Goal: Task Accomplishment & Management: Use online tool/utility

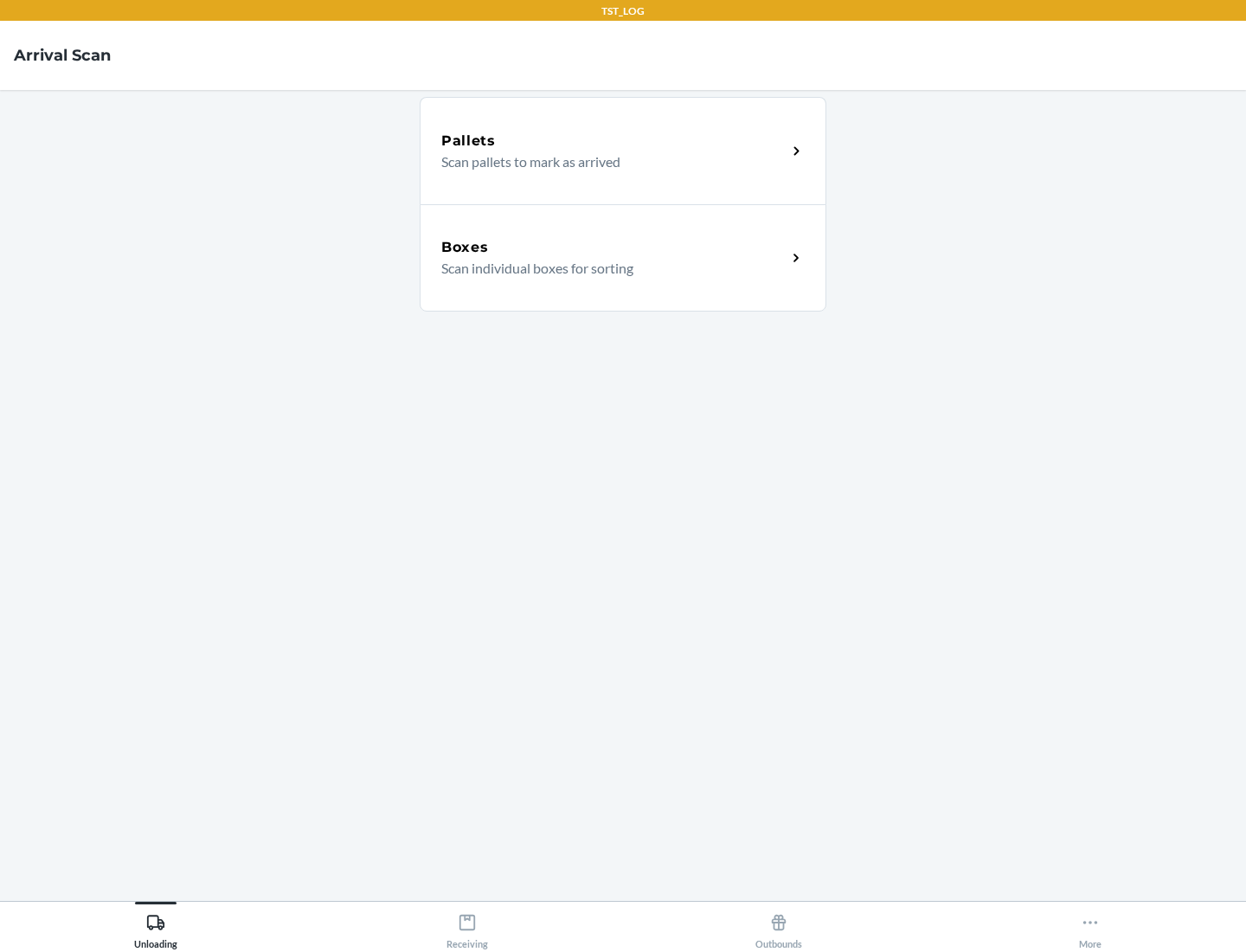
click at [613, 248] on div "Boxes" at bounding box center [614, 248] width 346 height 21
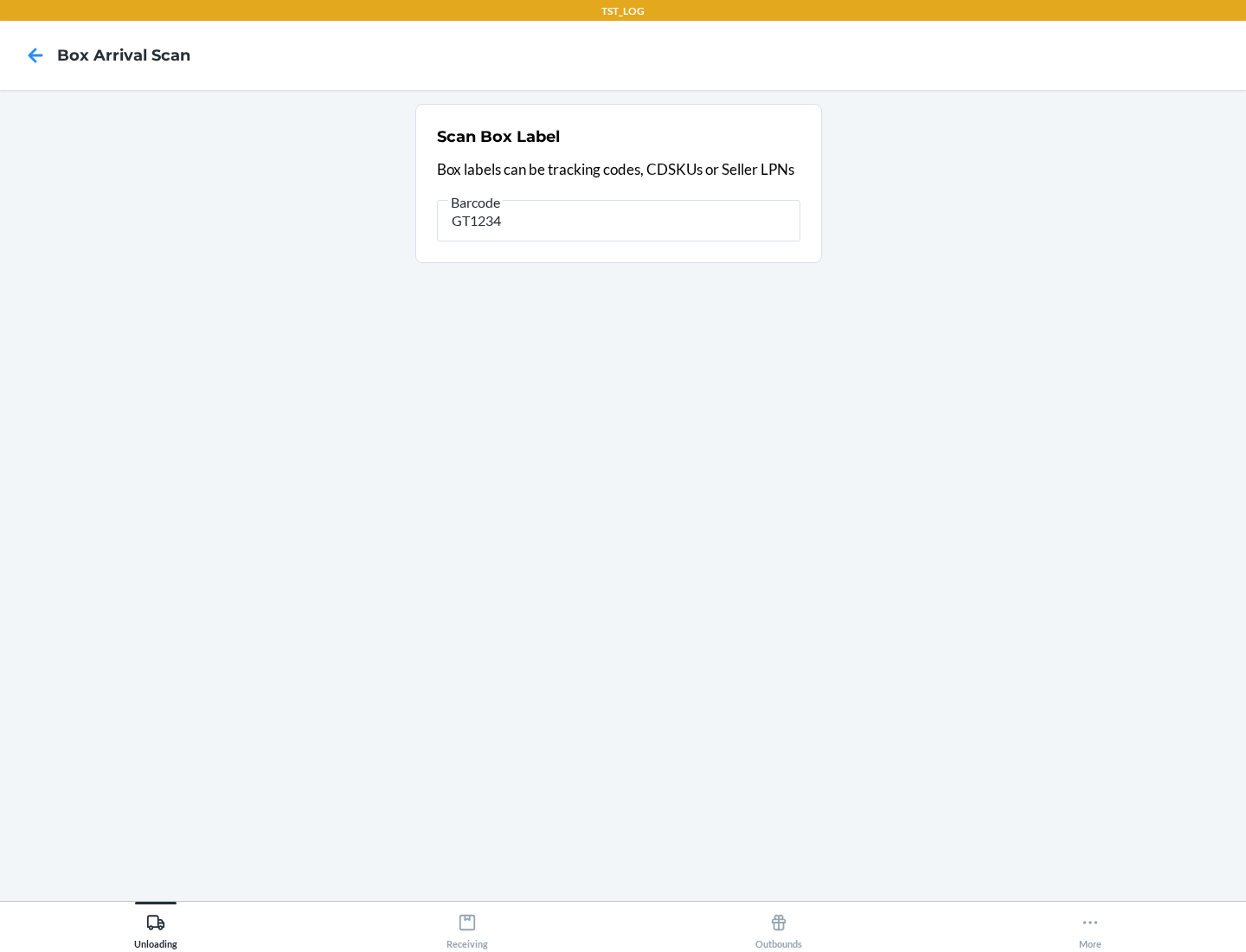
type input "GT1234"
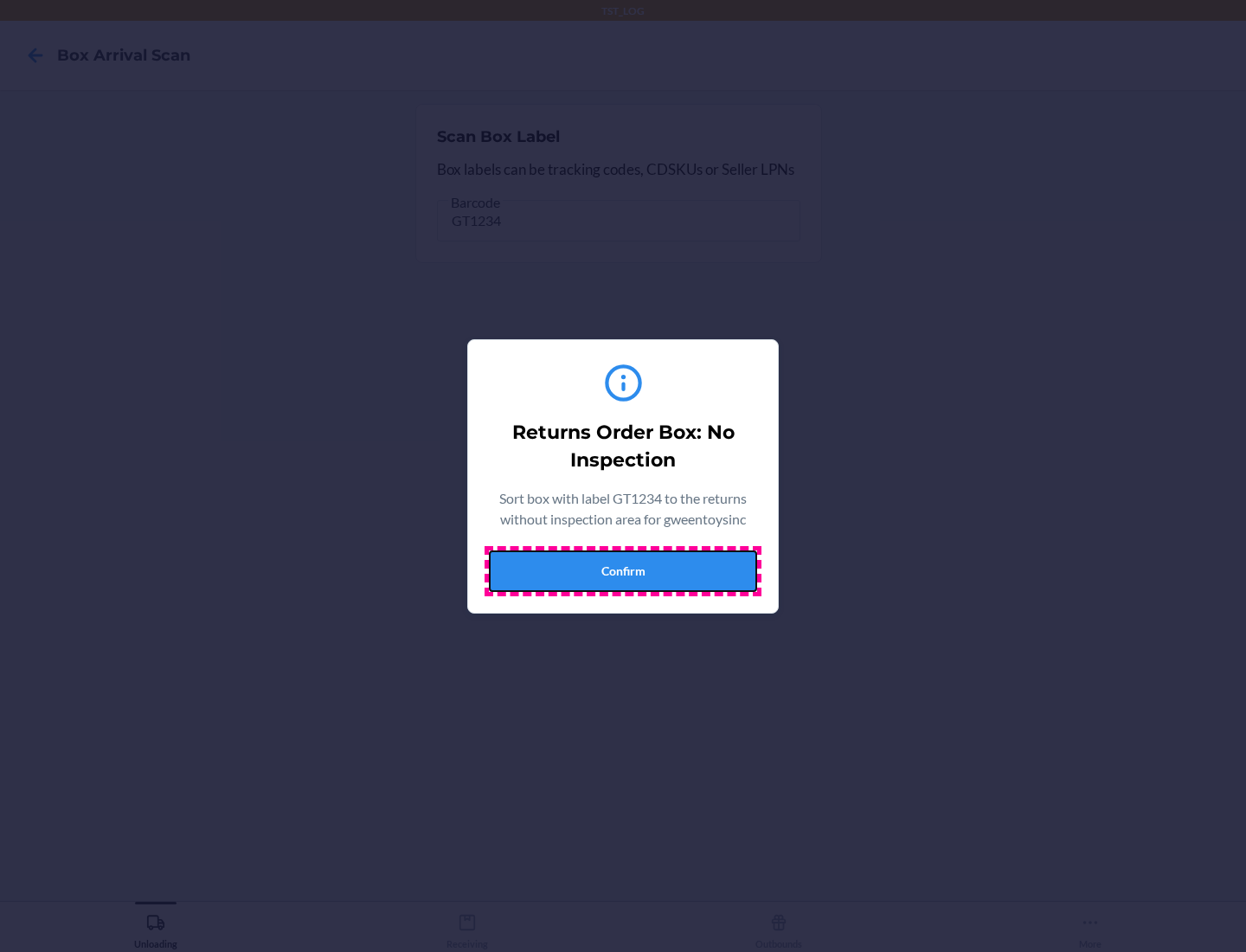
click at [623, 571] on button "Confirm" at bounding box center [622, 572] width 268 height 42
